Goal: Transaction & Acquisition: Purchase product/service

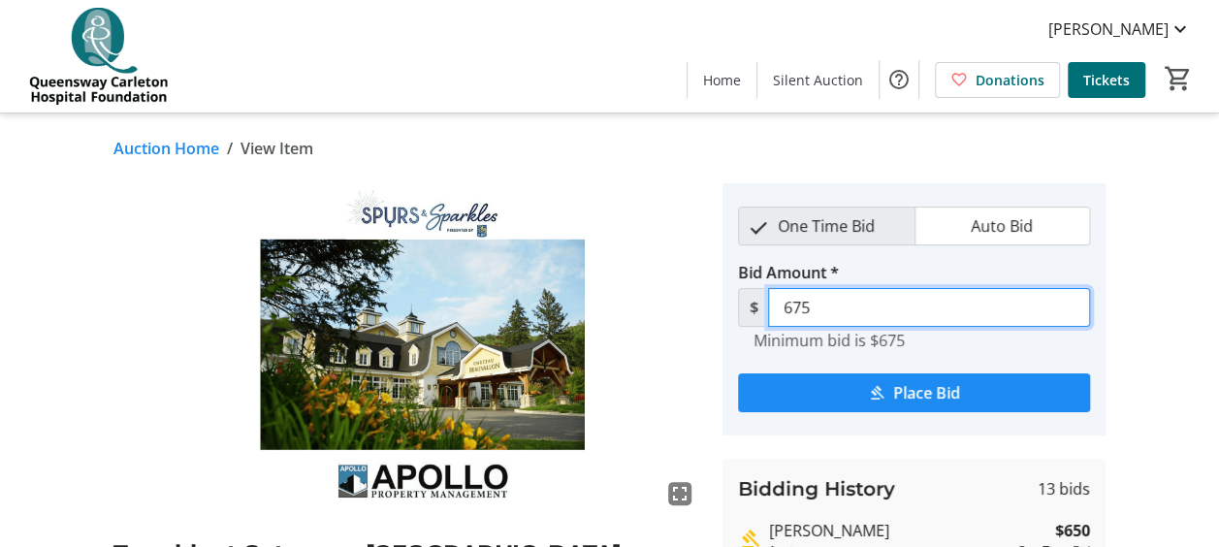
click at [820, 305] on input "675" at bounding box center [929, 307] width 322 height 39
type input "6"
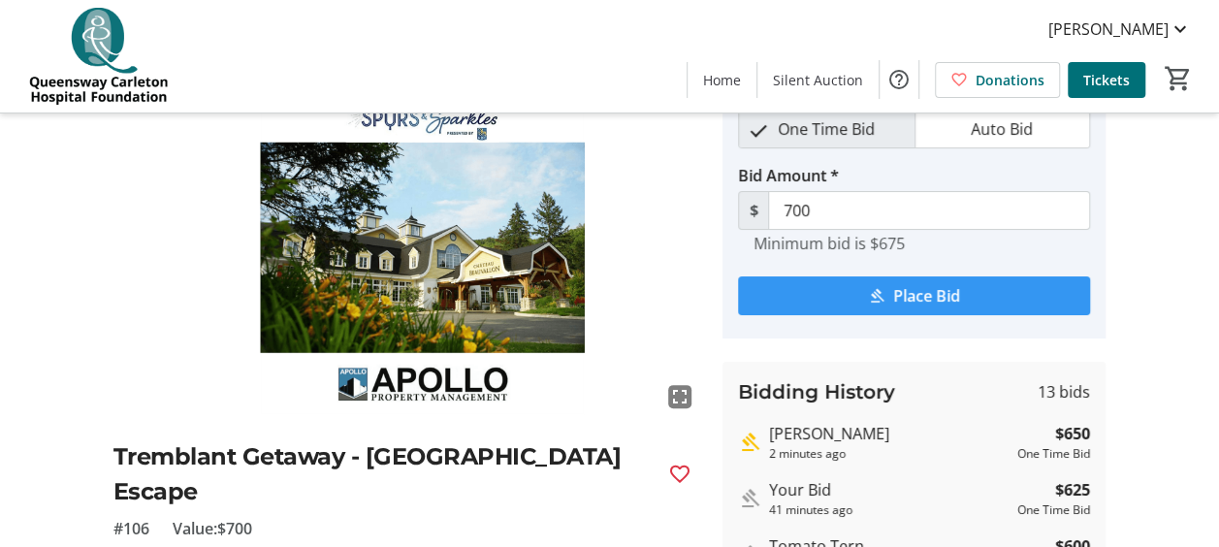
click at [932, 295] on span "Place Bid" at bounding box center [926, 295] width 67 height 23
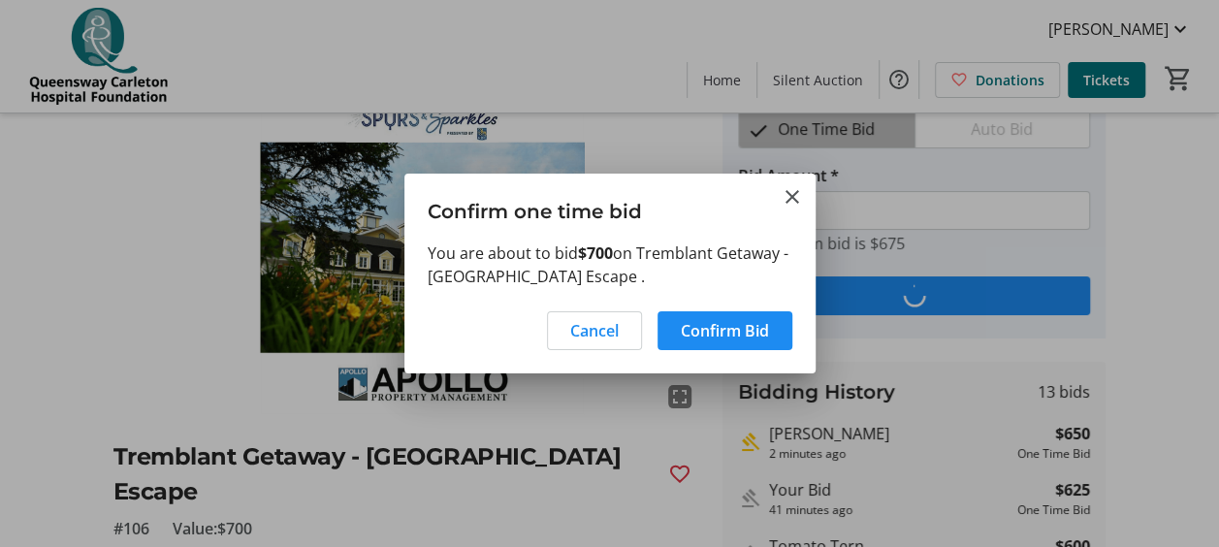
scroll to position [0, 0]
click at [731, 328] on span "Confirm Bid" at bounding box center [725, 330] width 88 height 23
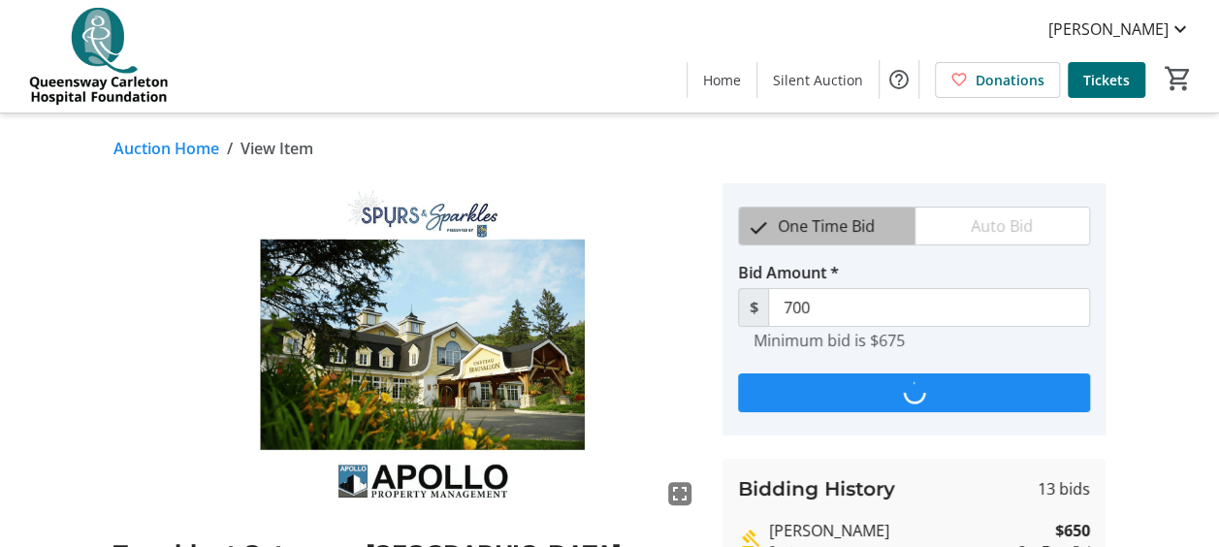
scroll to position [97, 0]
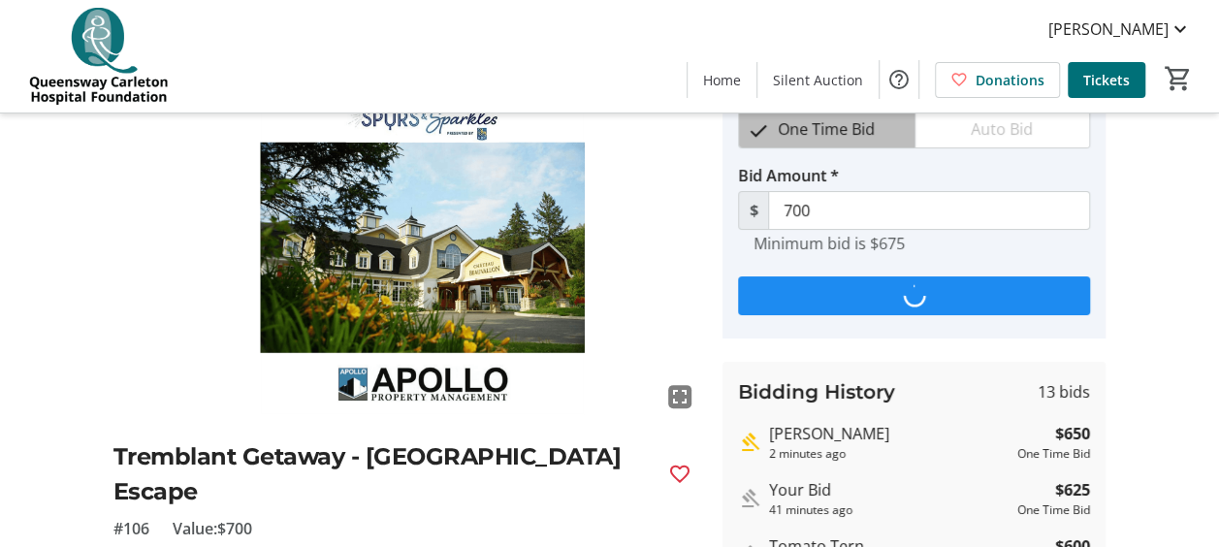
type input "725"
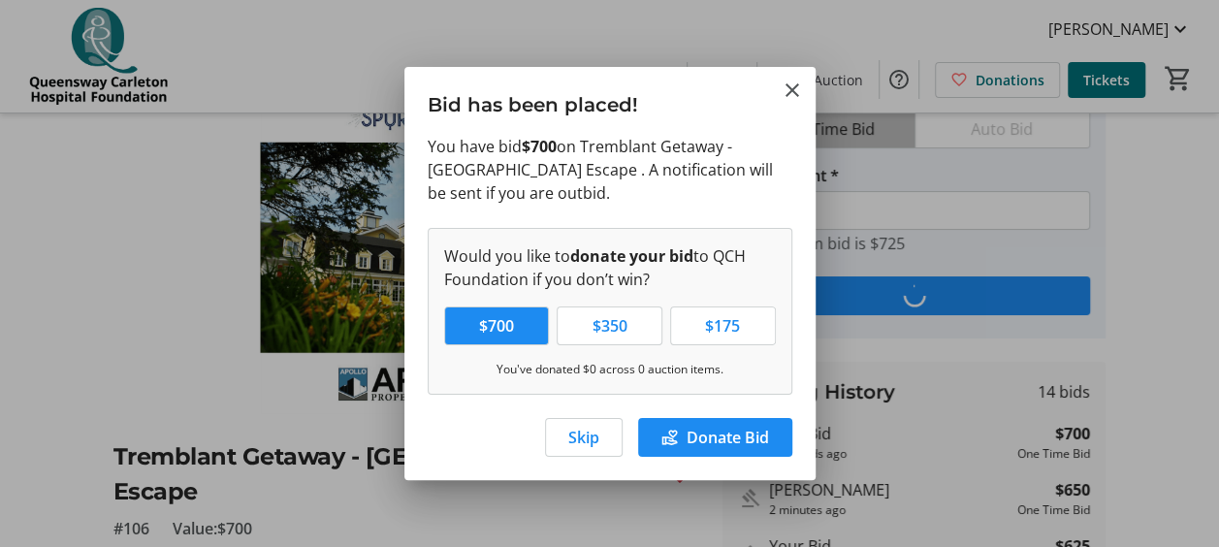
scroll to position [0, 0]
click at [585, 440] on span "Skip" at bounding box center [583, 437] width 31 height 23
